Goal: Information Seeking & Learning: Learn about a topic

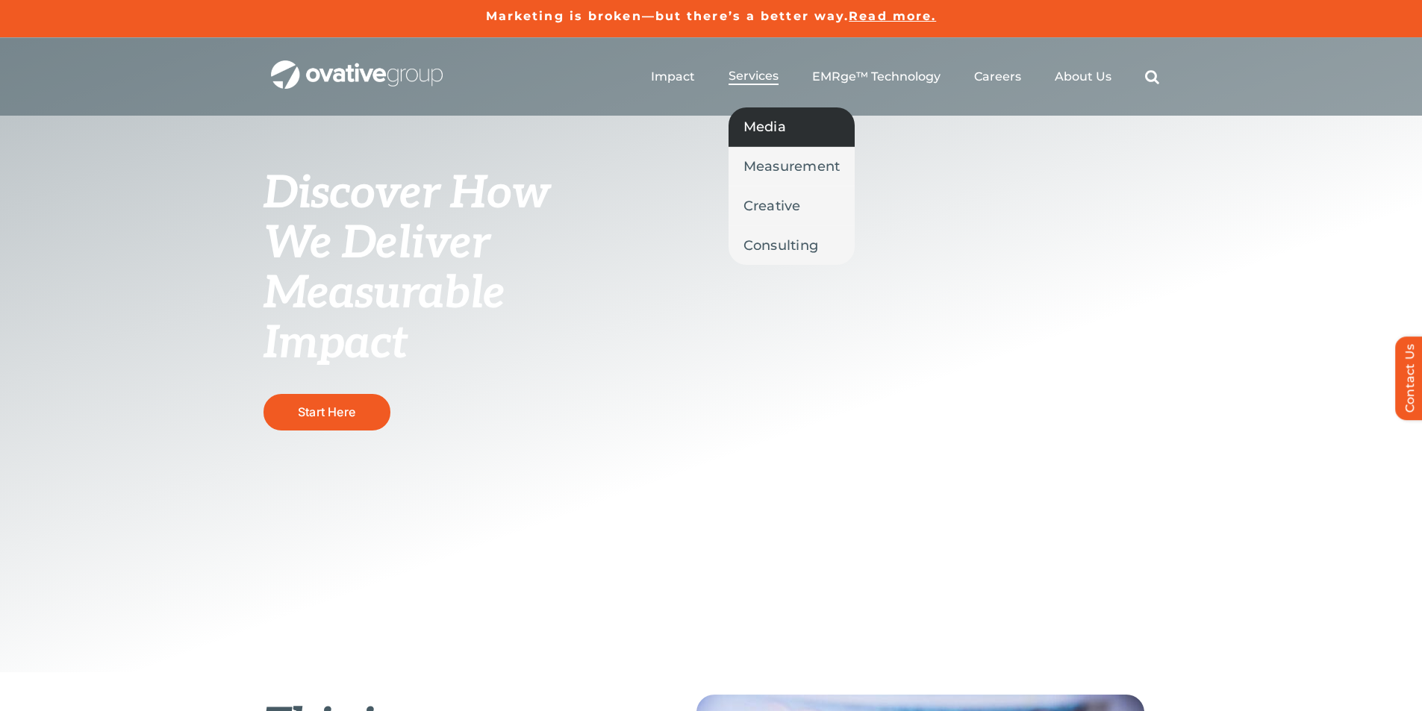
click at [774, 131] on span "Media" at bounding box center [764, 126] width 43 height 21
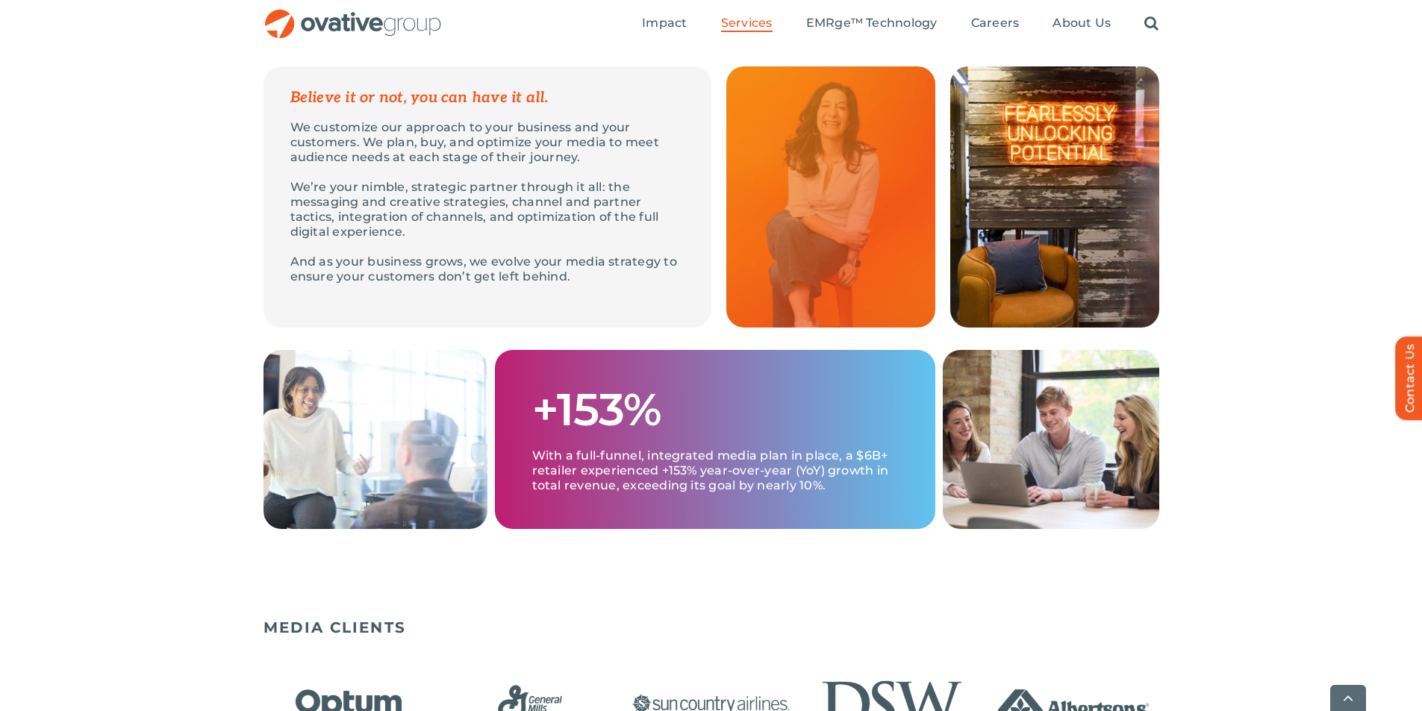
scroll to position [896, 0]
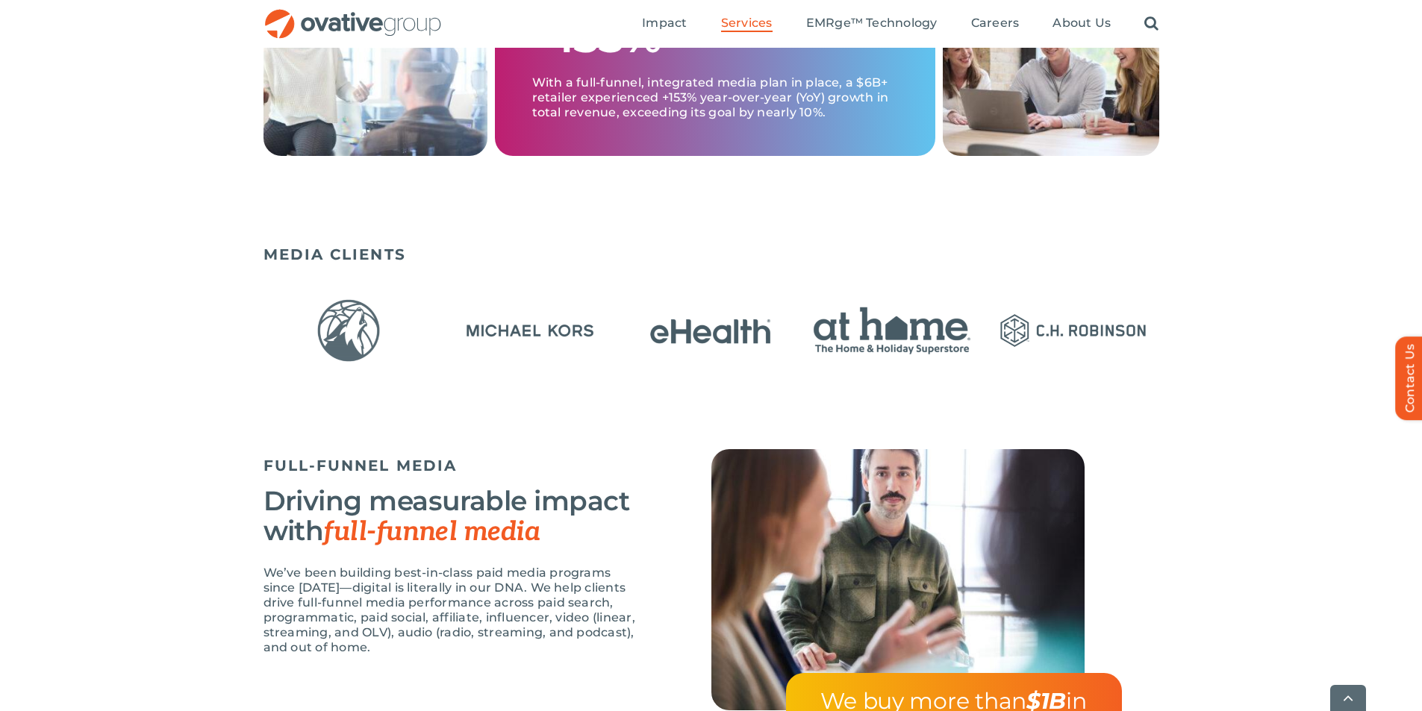
click at [806, 340] on img "14 / 23" at bounding box center [892, 331] width 172 height 70
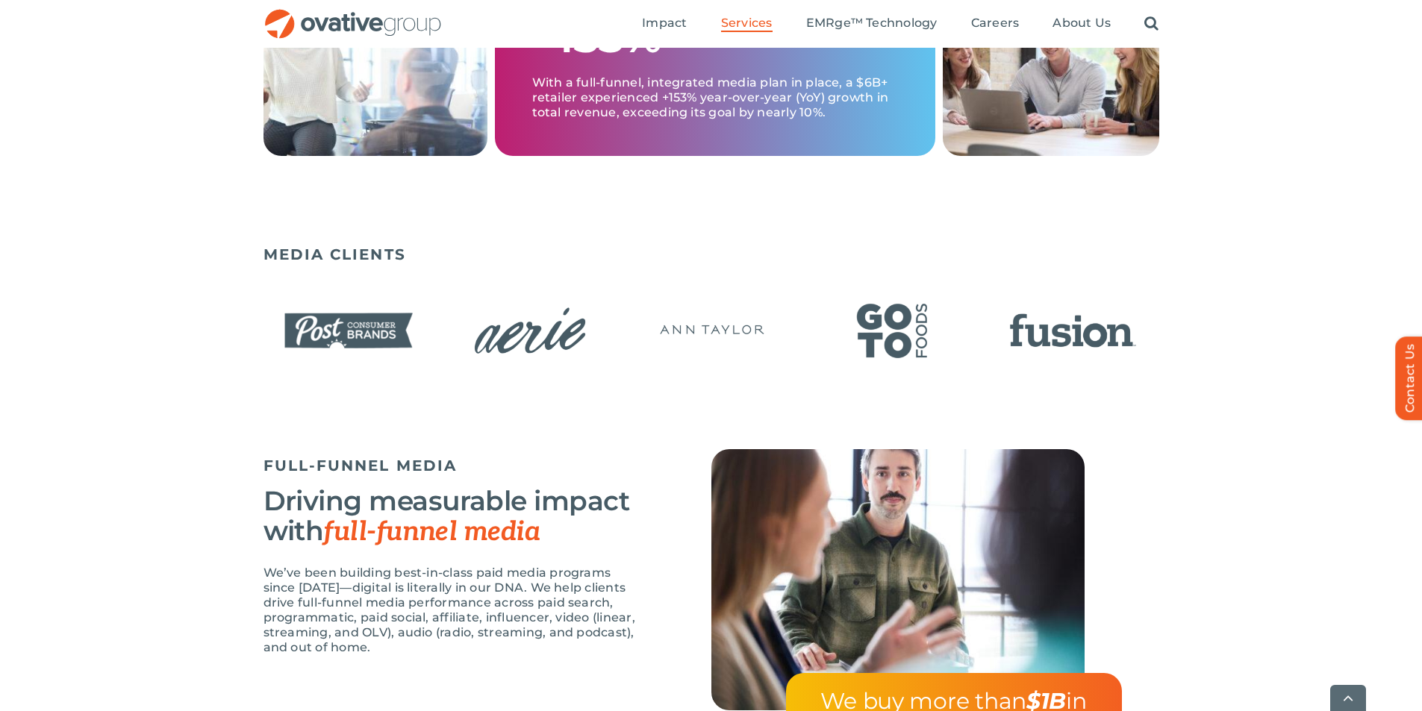
click at [257, 504] on div "FULL-FUNNEL MEDIA Driving measurable impact with full-funnel media We’ve been b…" at bounding box center [711, 632] width 1422 height 367
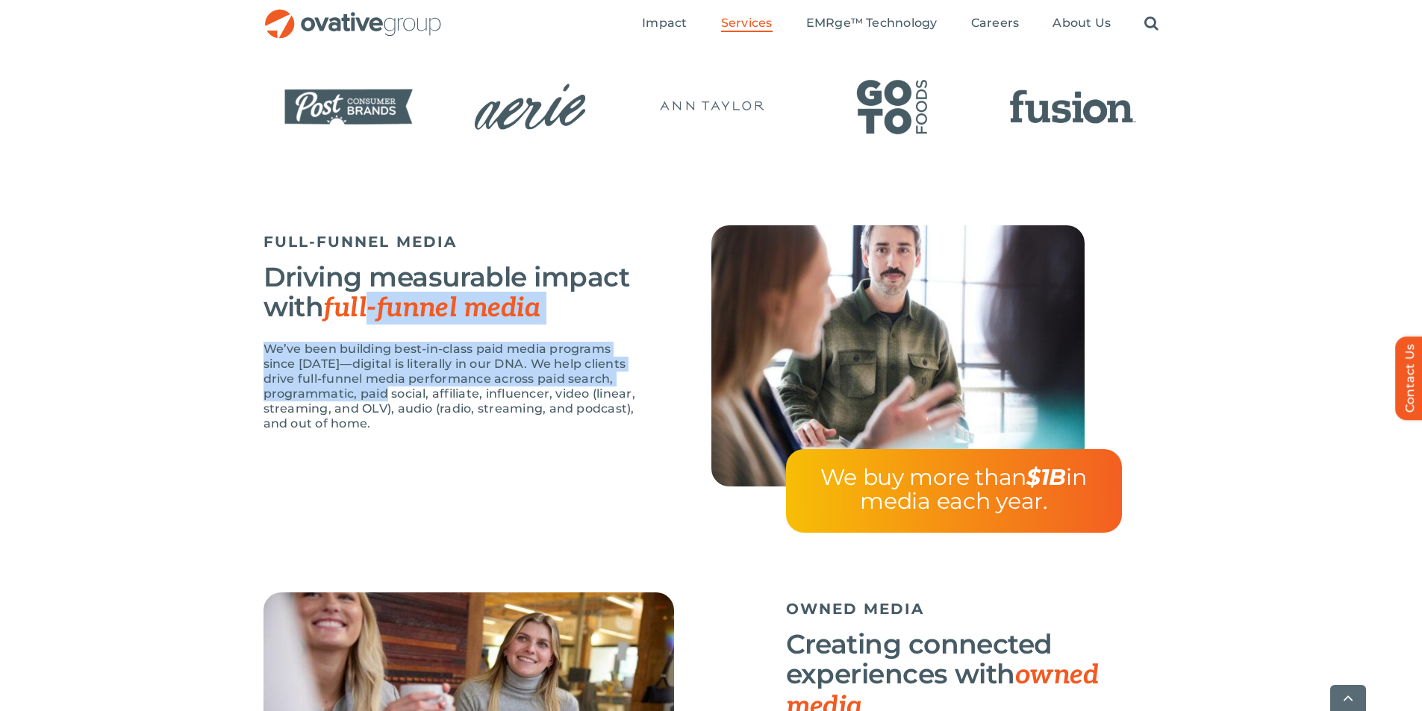
drag, startPoint x: 371, startPoint y: 304, endPoint x: 399, endPoint y: 396, distance: 95.1
click at [399, 396] on div "FULL-FUNNEL MEDIA Driving measurable impact with full-funnel media We’ve been b…" at bounding box center [449, 335] width 373 height 221
click at [320, 389] on p "We’ve been building best-in-class paid media programs since [DATE]—digital is l…" at bounding box center [449, 387] width 373 height 90
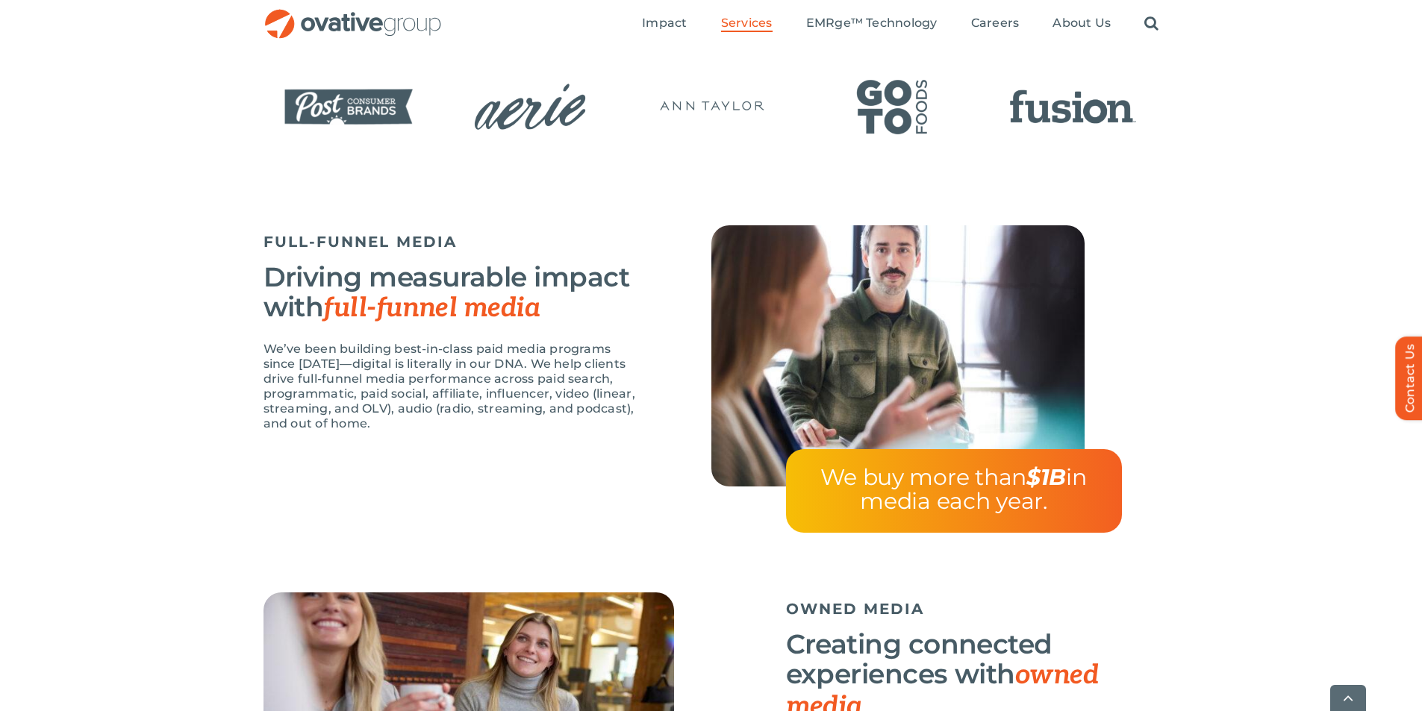
scroll to position [1493, 0]
